Goal: Task Accomplishment & Management: Manage account settings

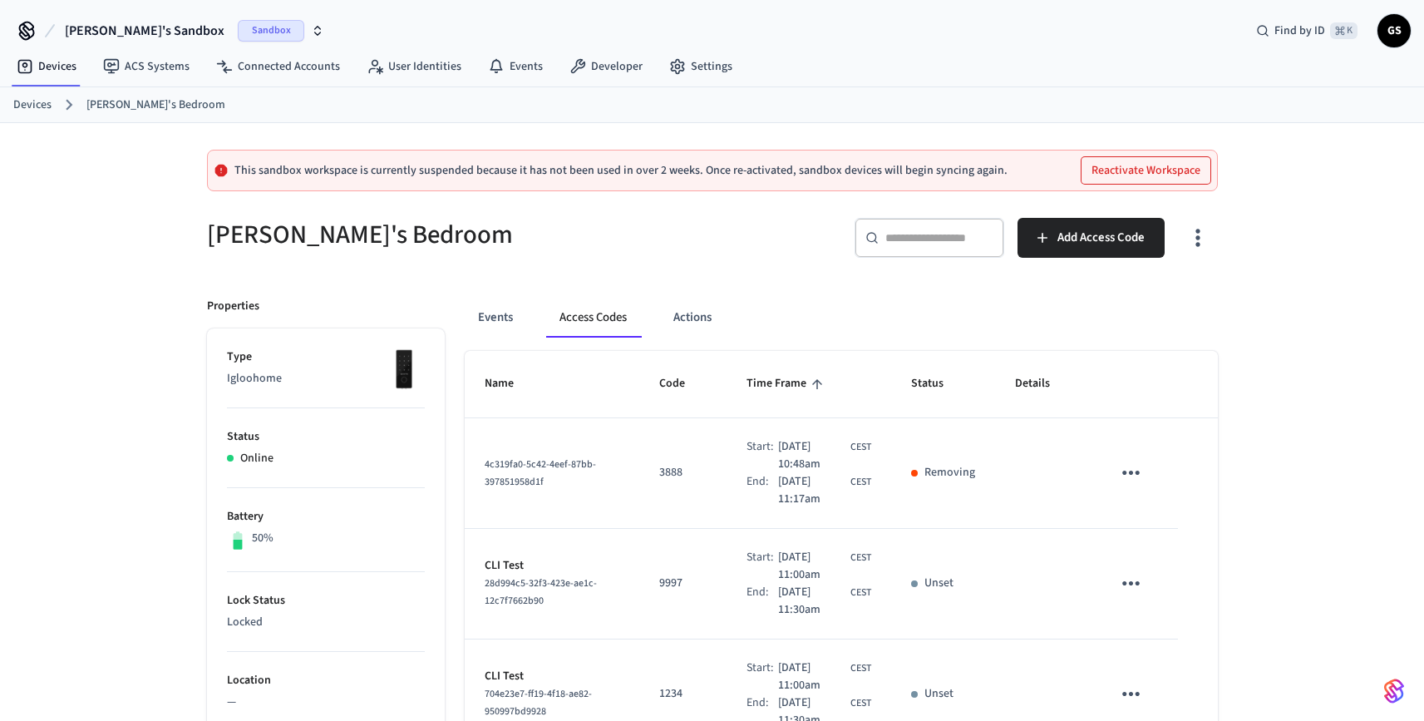
scroll to position [220, 0]
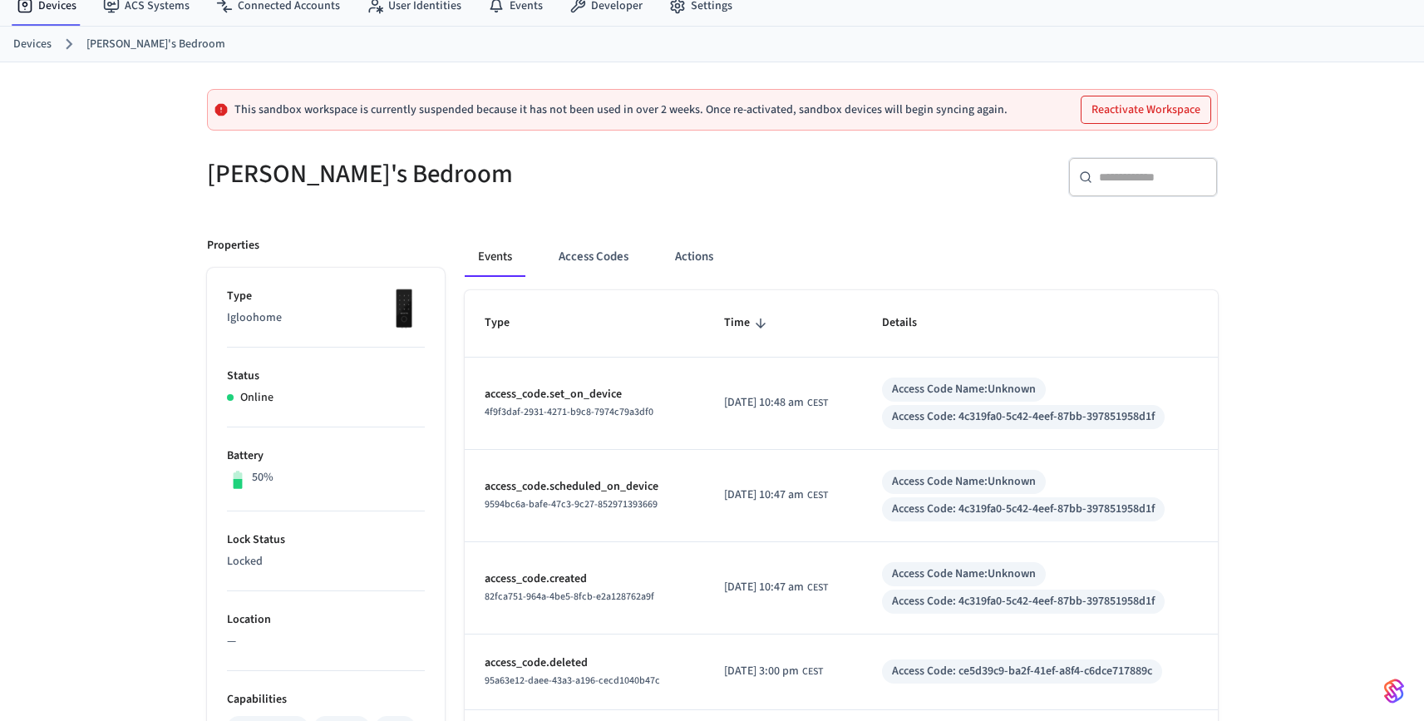
scroll to position [96, 0]
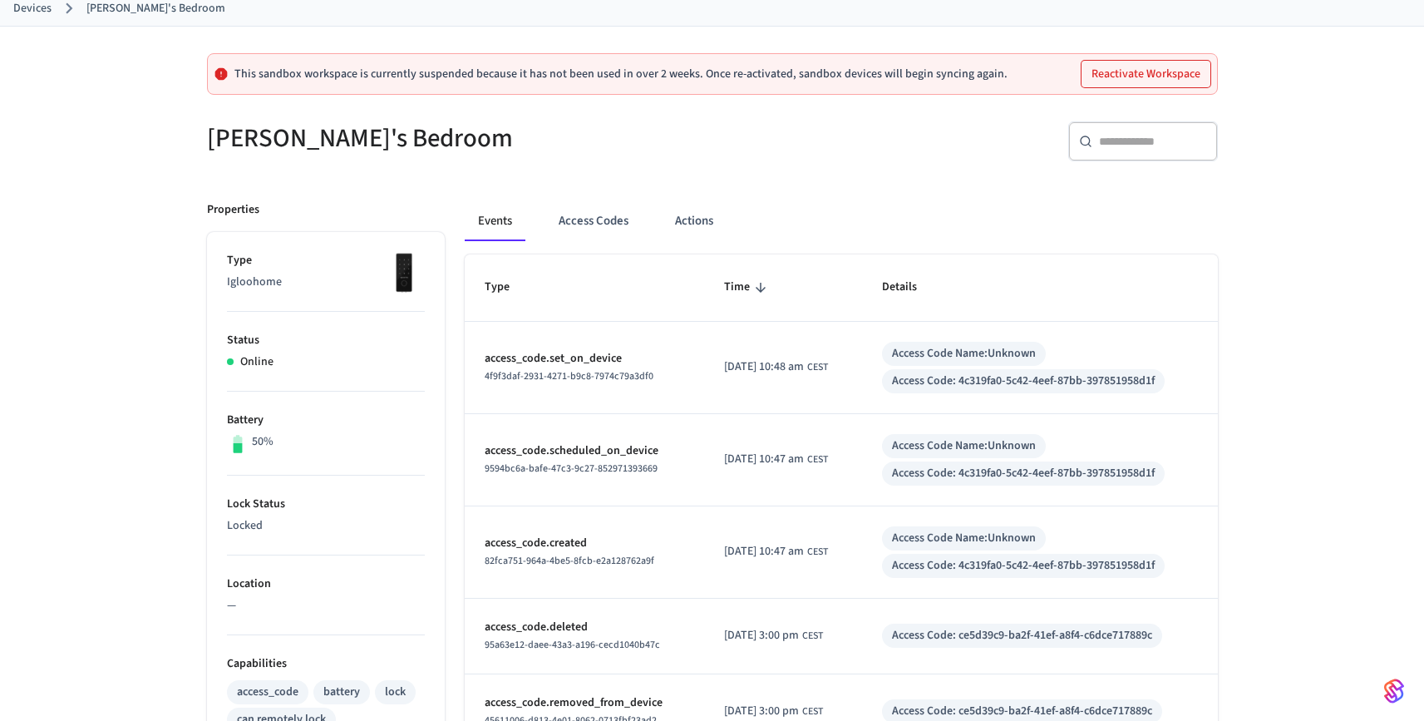
click at [853, 379] on td "2025/10/10 at 10:48 am CEST" at bounding box center [783, 368] width 158 height 92
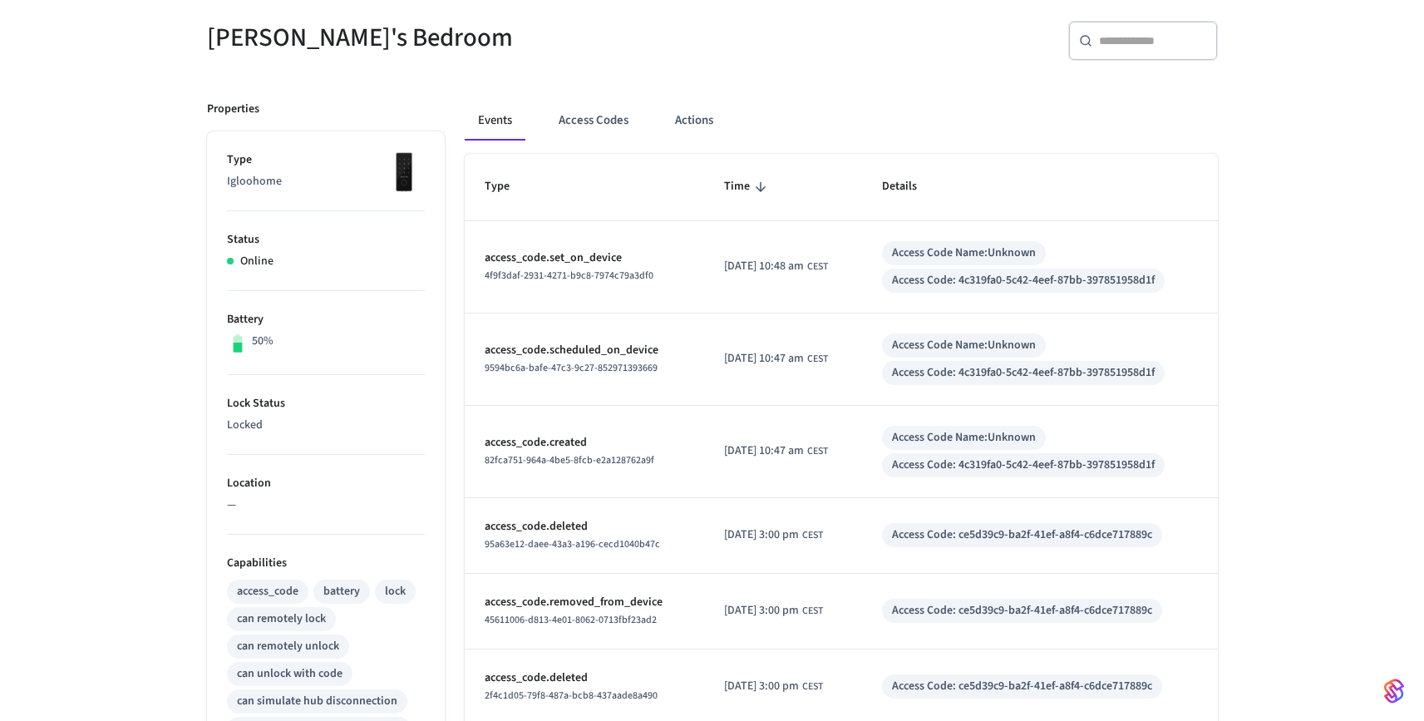
scroll to position [202, 0]
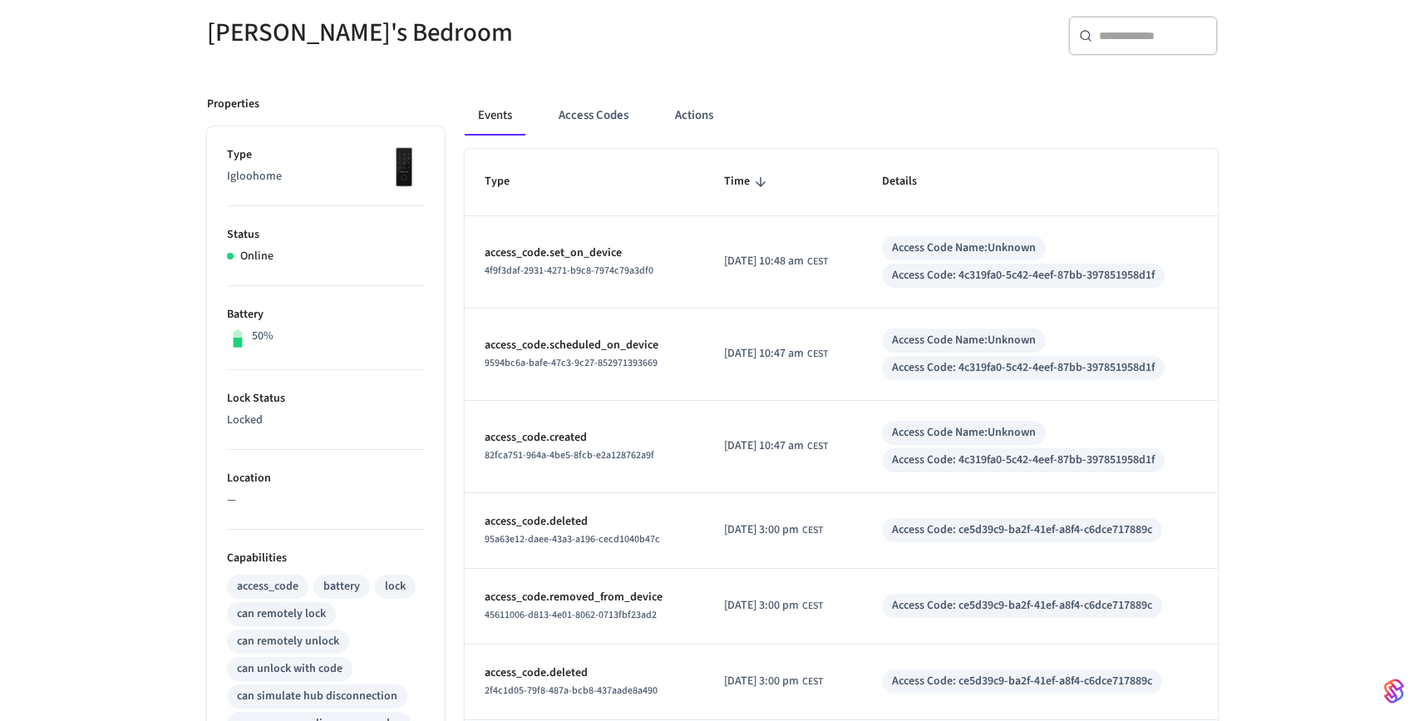
click at [921, 434] on div "Access Code Name: Unknown" at bounding box center [964, 432] width 144 height 17
click at [570, 439] on p "access_code.created" at bounding box center [585, 437] width 200 height 17
click at [504, 119] on button "Events" at bounding box center [495, 116] width 61 height 40
click at [603, 121] on button "Access Codes" at bounding box center [593, 116] width 96 height 40
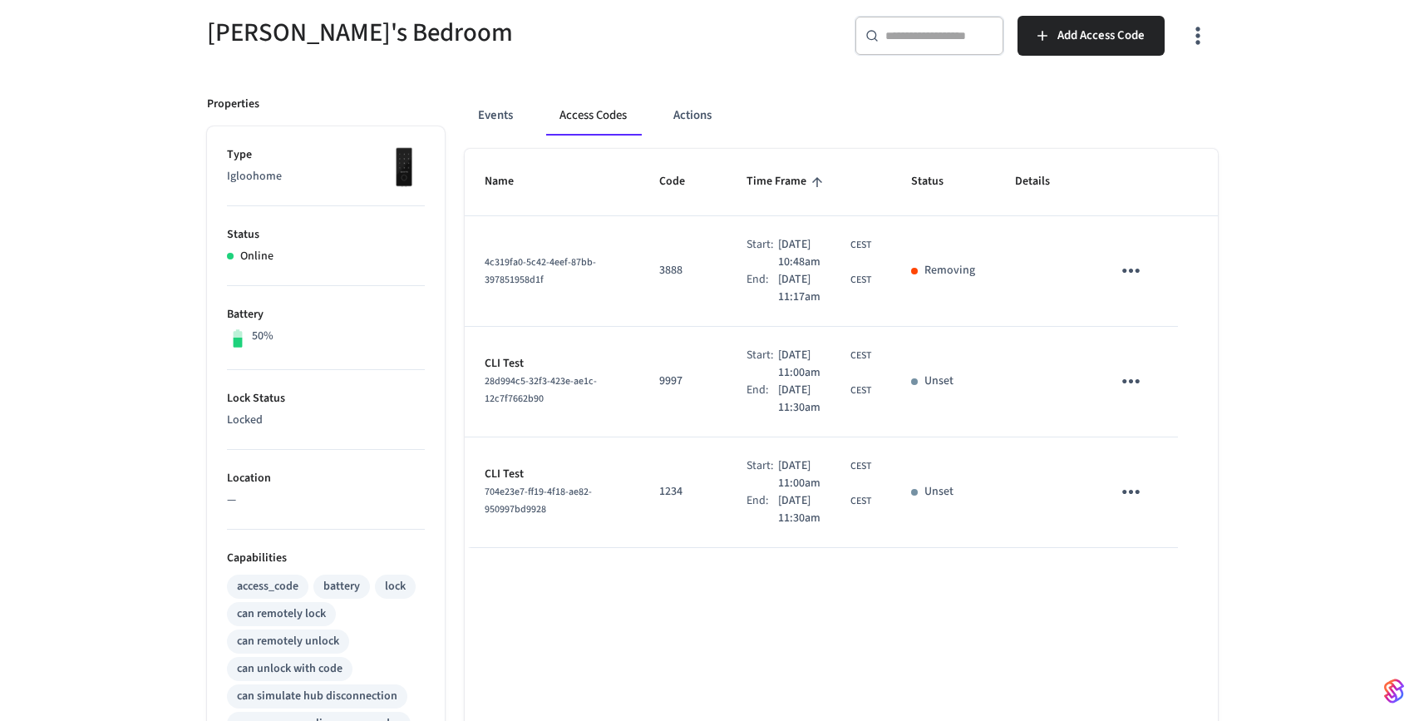
click at [554, 263] on span "4c319fa0-5c42-4eef-87bb-397851958d1f" at bounding box center [540, 271] width 111 height 32
click at [1126, 271] on icon "sticky table" at bounding box center [1131, 271] width 17 height 4
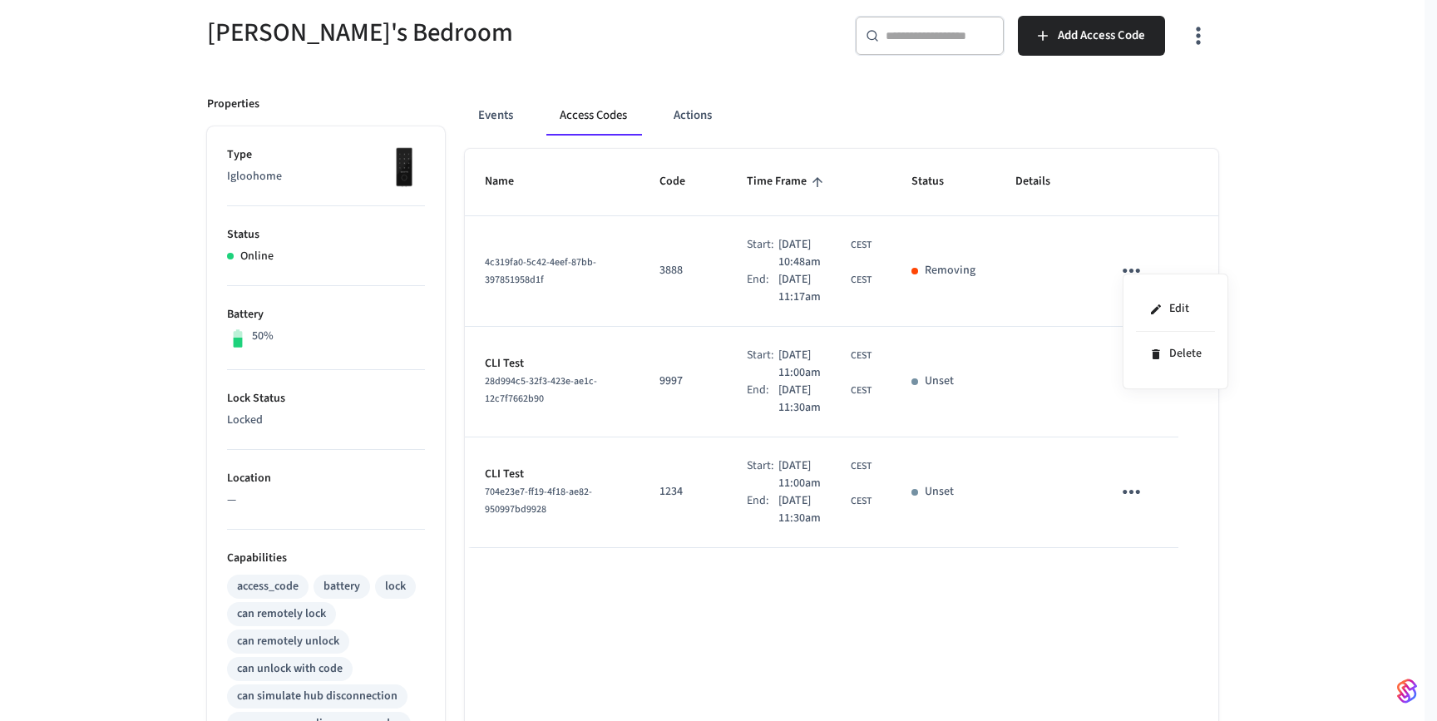
click at [921, 205] on div at bounding box center [718, 360] width 1437 height 721
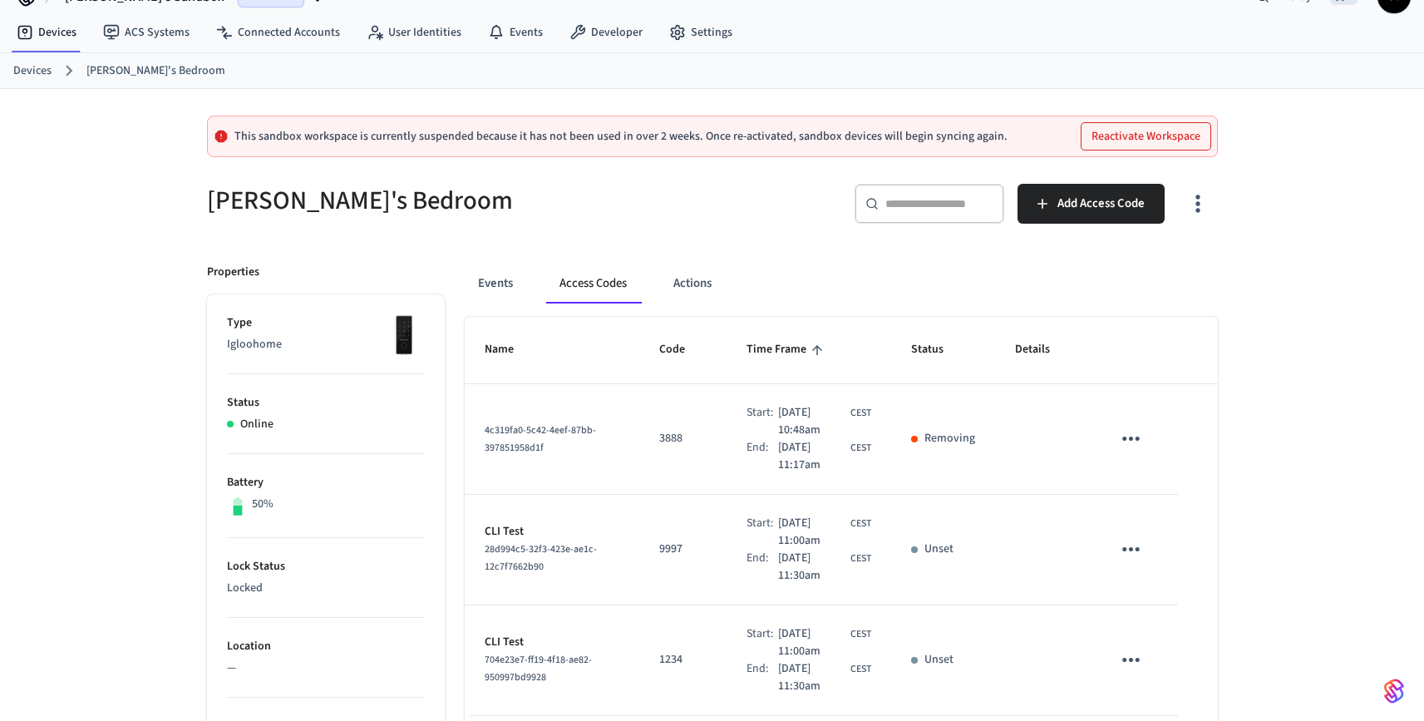
scroll to position [0, 0]
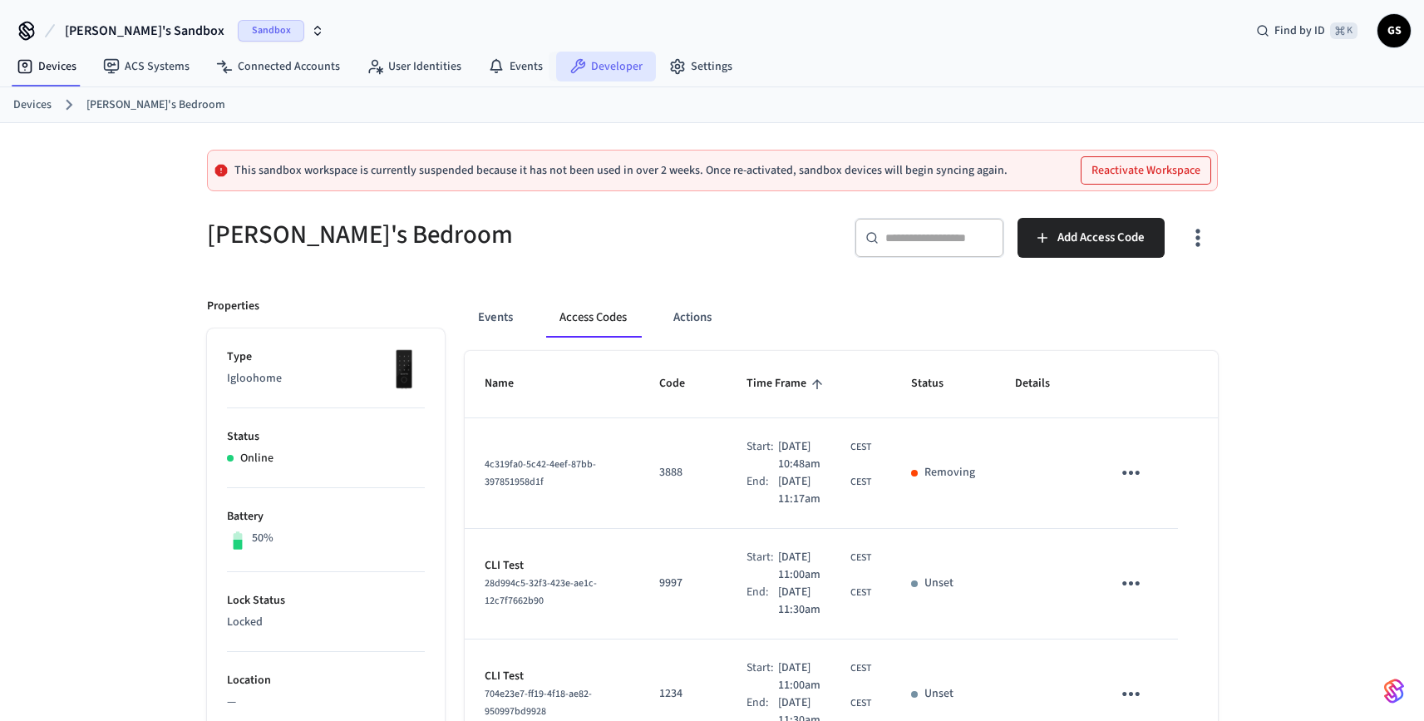
click at [582, 66] on link "Developer" at bounding box center [606, 67] width 100 height 30
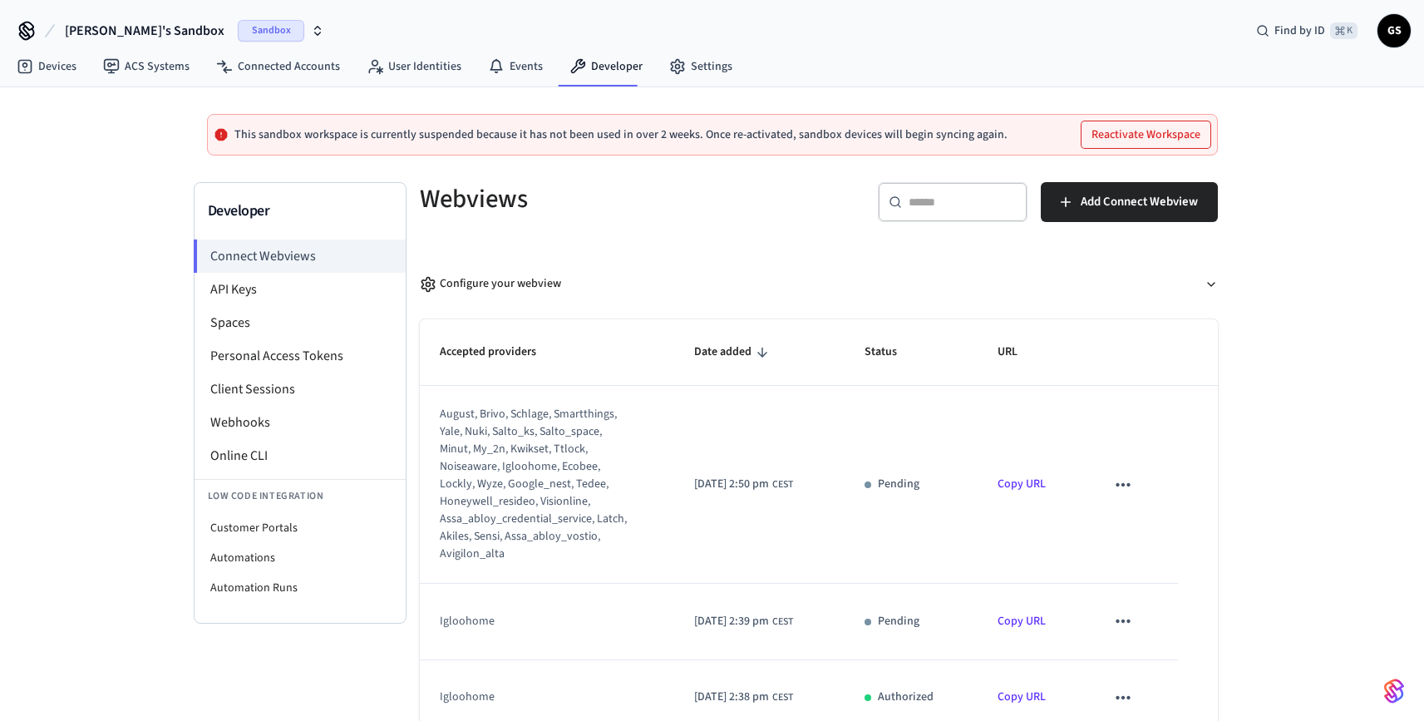
click at [1132, 148] on div "This sandbox workspace is currently suspended because it has not been used in o…" at bounding box center [712, 135] width 1011 height 42
click at [1132, 131] on button "Reactivate Workspace" at bounding box center [1146, 134] width 129 height 27
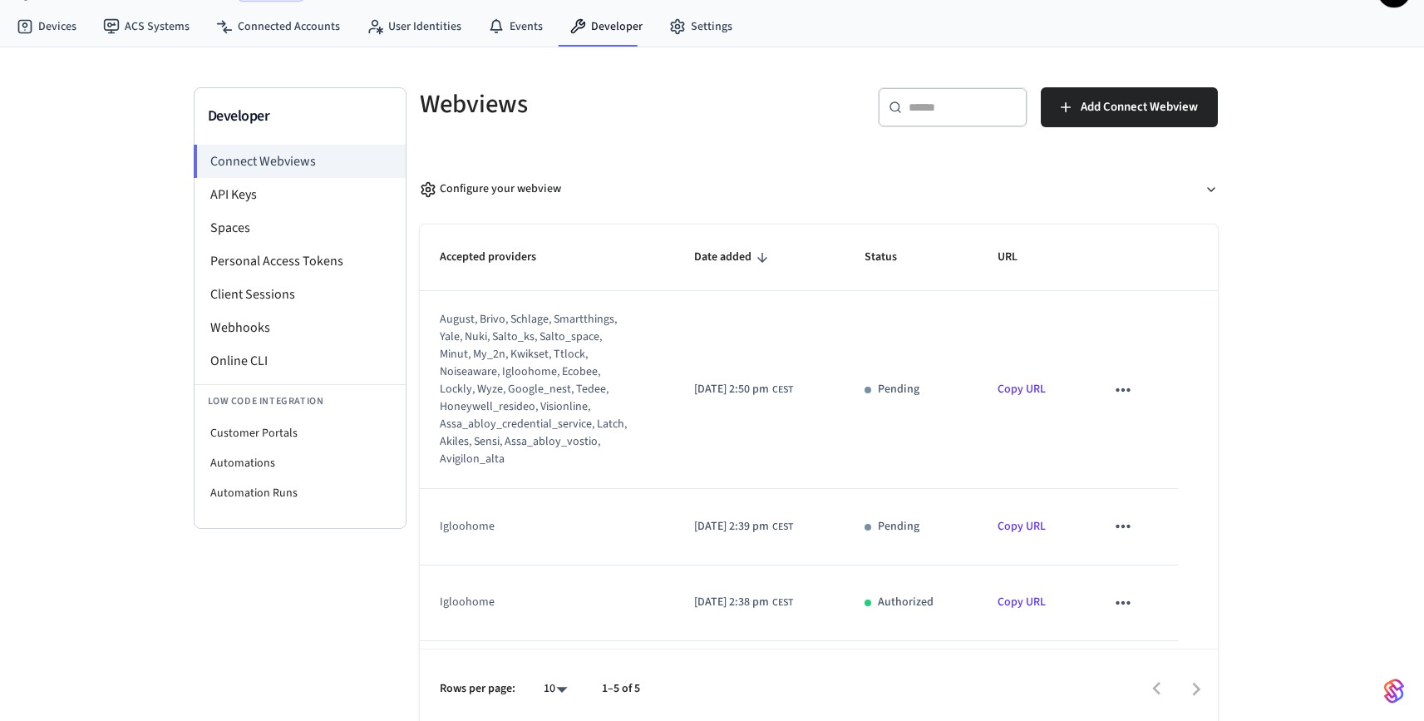
scroll to position [48, 0]
